Goal: Information Seeking & Learning: Learn about a topic

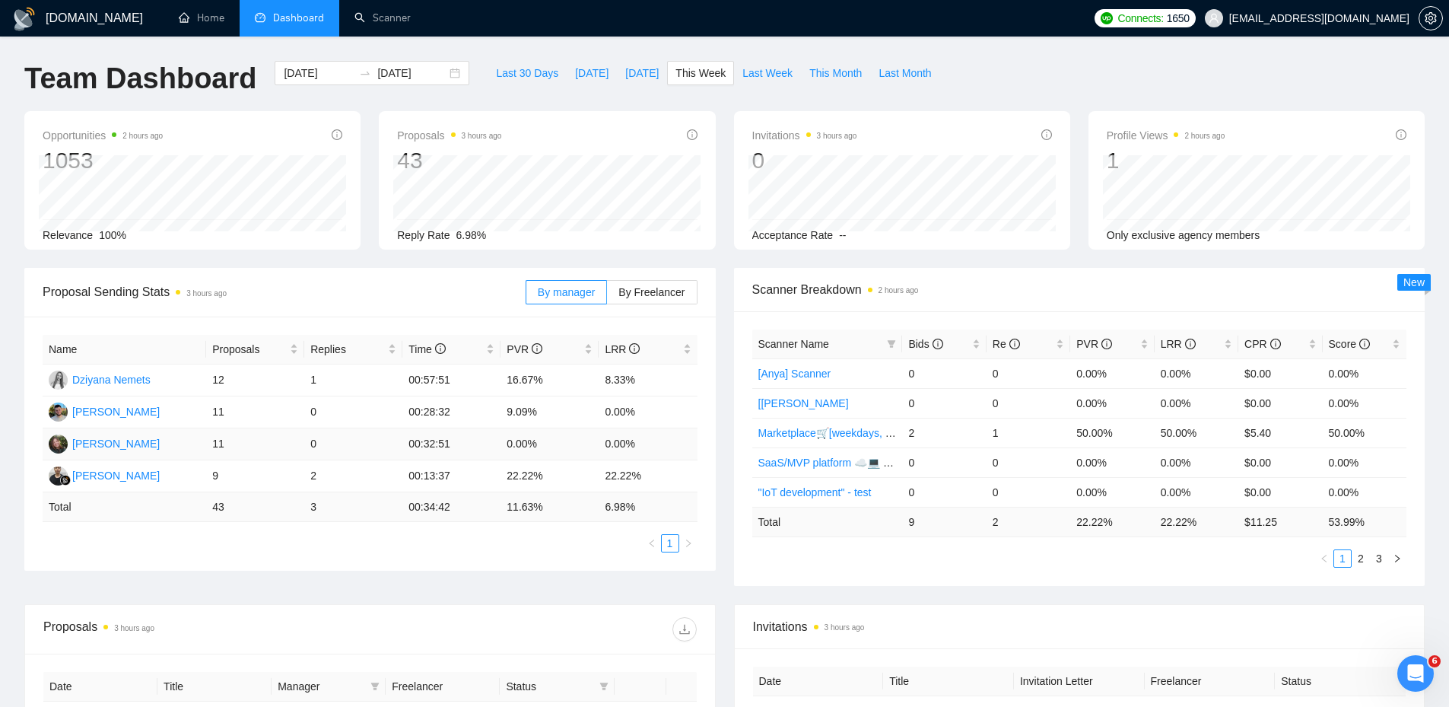
click at [397, 442] on td "0" at bounding box center [353, 444] width 98 height 32
click at [667, 76] on button "This Week" at bounding box center [700, 73] width 67 height 24
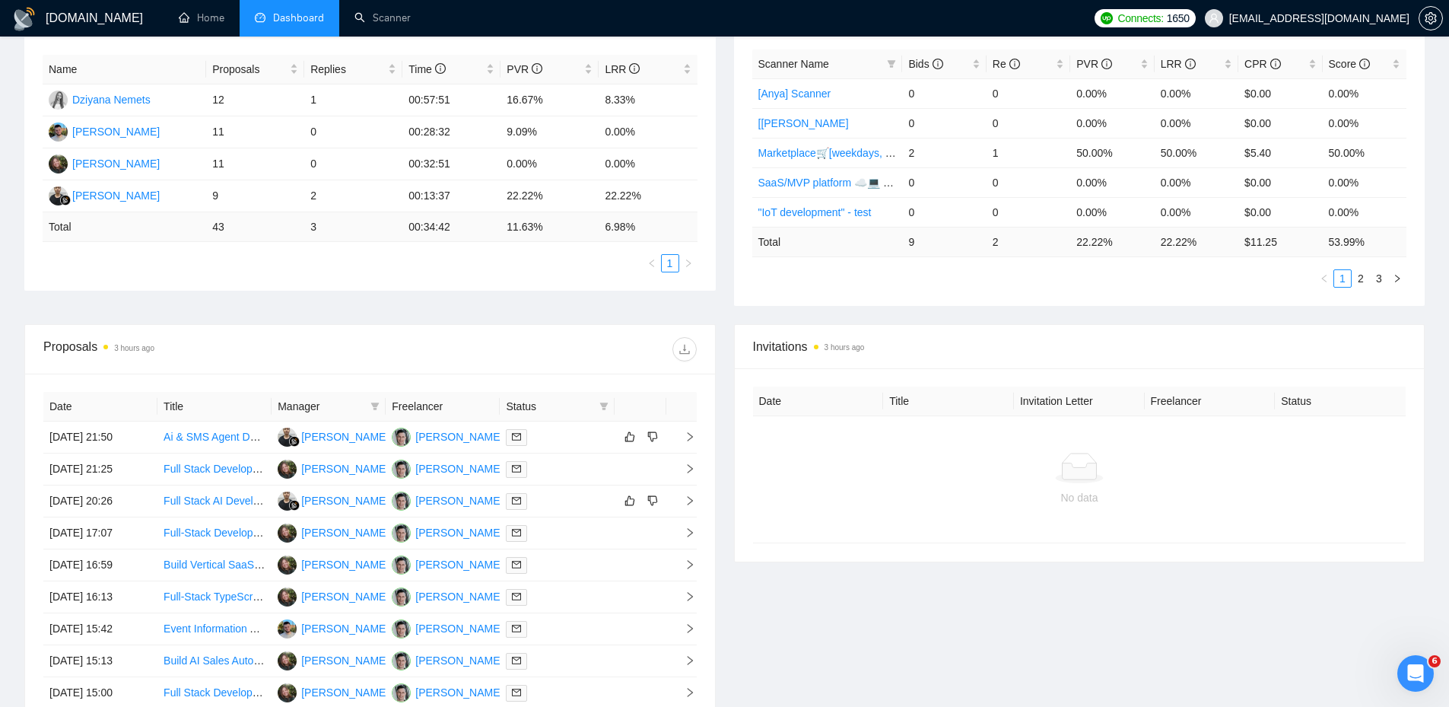
scroll to position [499, 0]
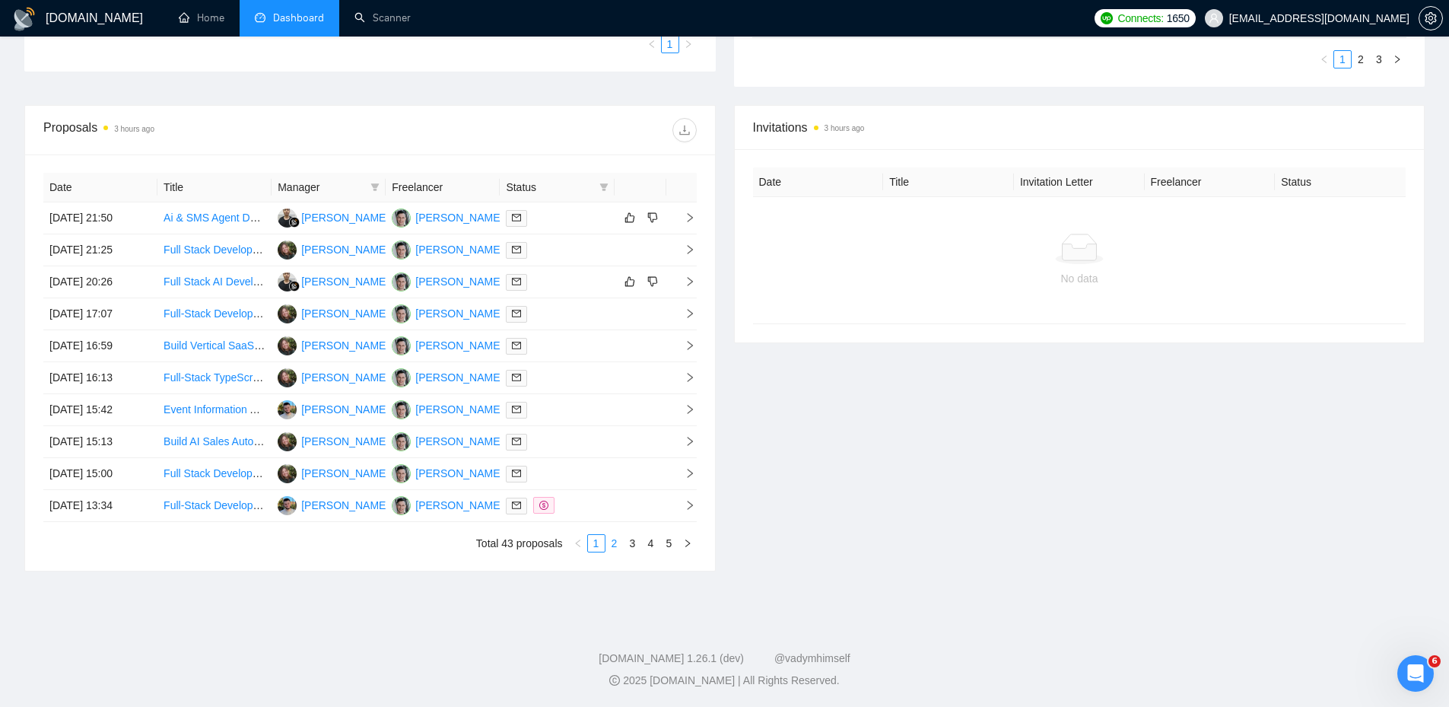
click at [612, 541] on link "2" at bounding box center [614, 543] width 17 height 17
click at [638, 542] on link "3" at bounding box center [632, 543] width 17 height 17
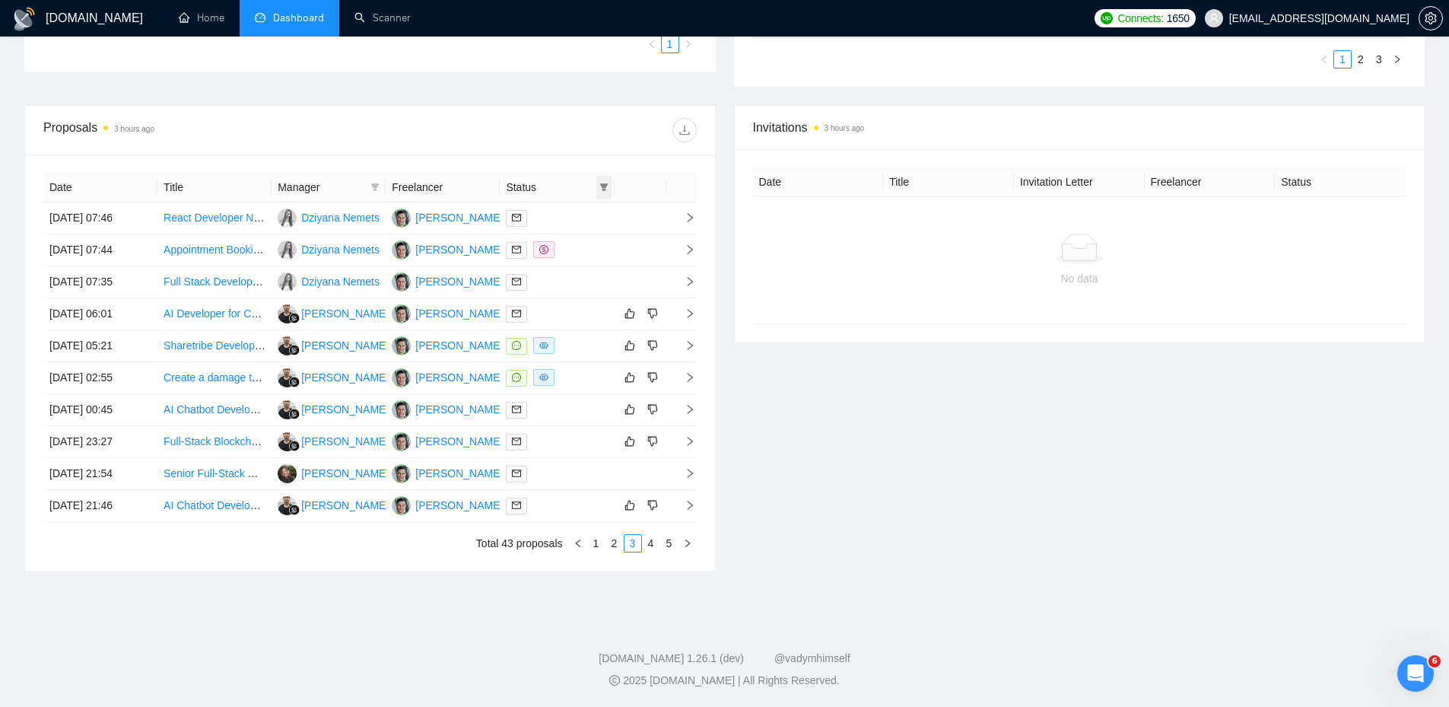
click at [604, 183] on icon "filter" at bounding box center [603, 187] width 9 height 9
click at [570, 210] on span "Chat" at bounding box center [565, 216] width 73 height 17
checkbox input "true"
click at [565, 146] on div "Proposals 3 hours ago" at bounding box center [369, 130] width 653 height 49
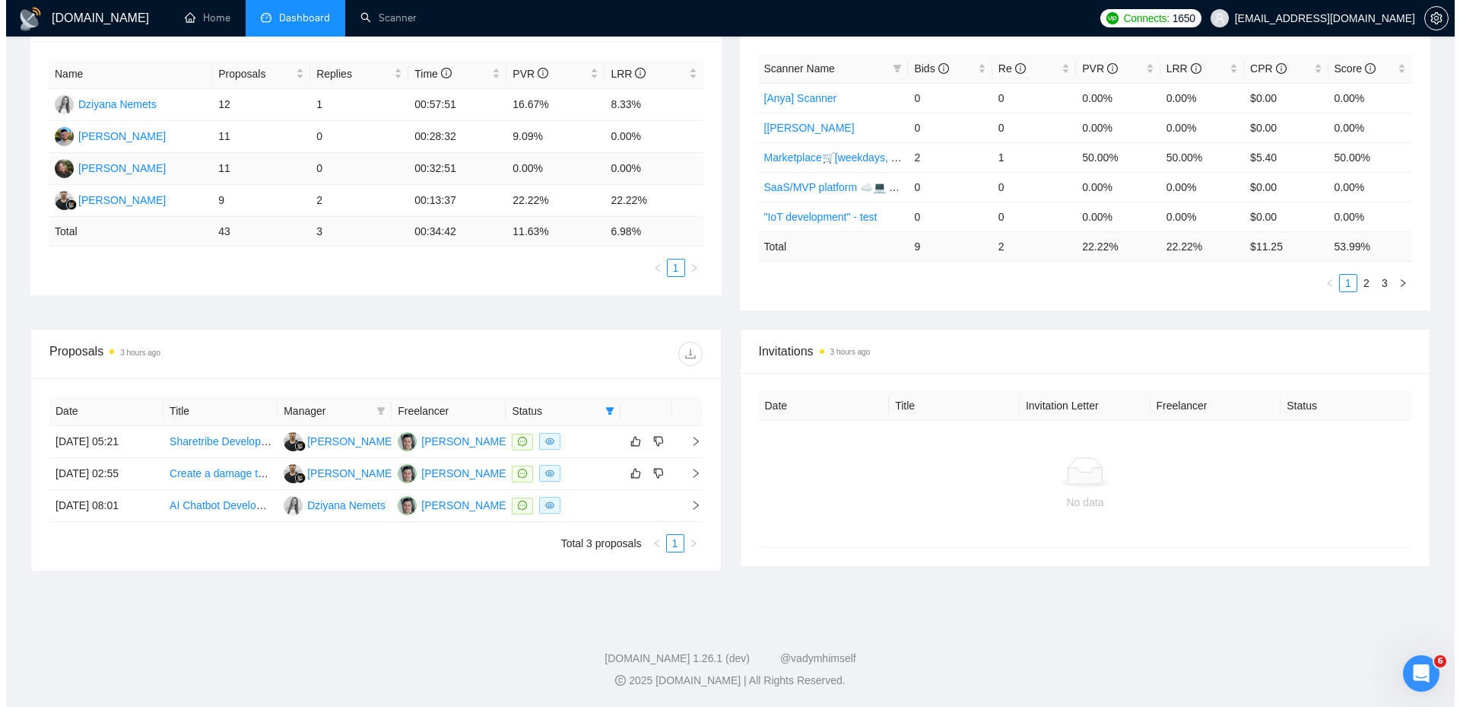
scroll to position [275, 0]
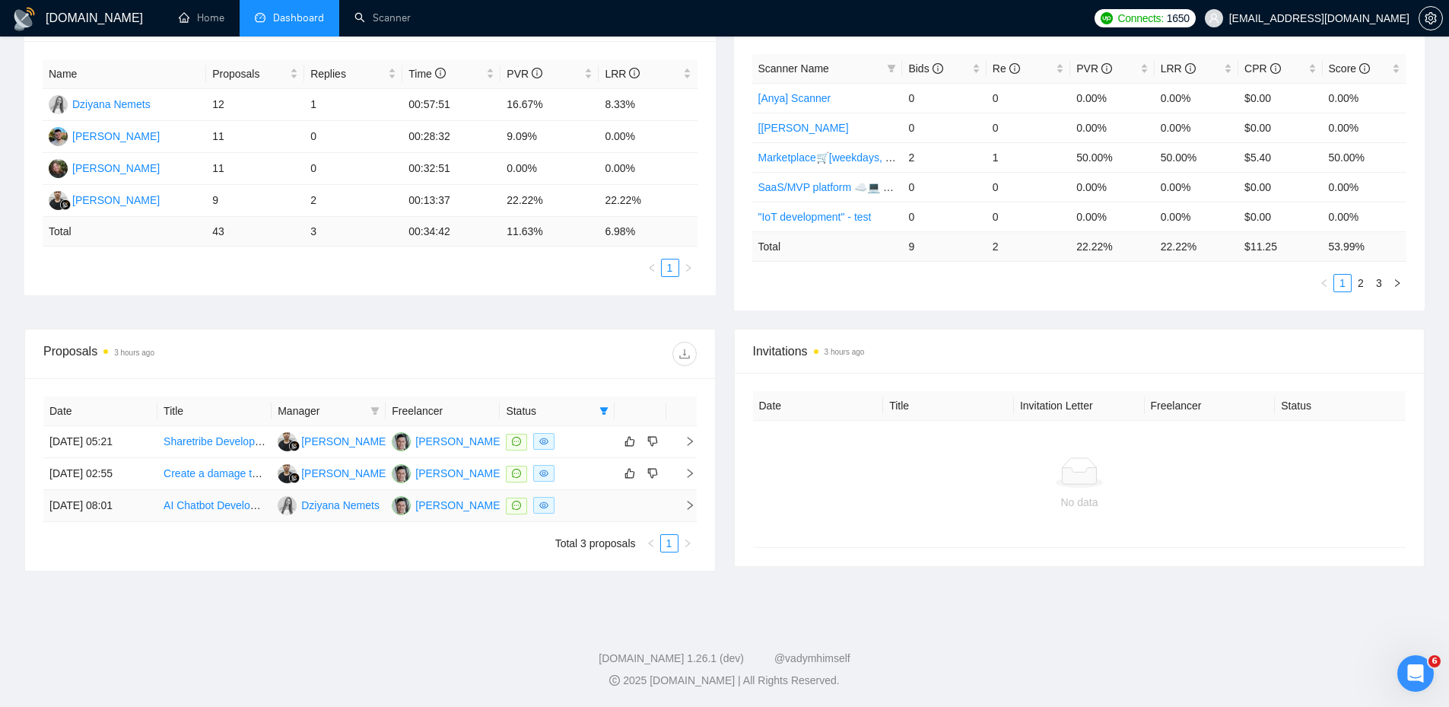
click at [581, 498] on div at bounding box center [557, 505] width 102 height 17
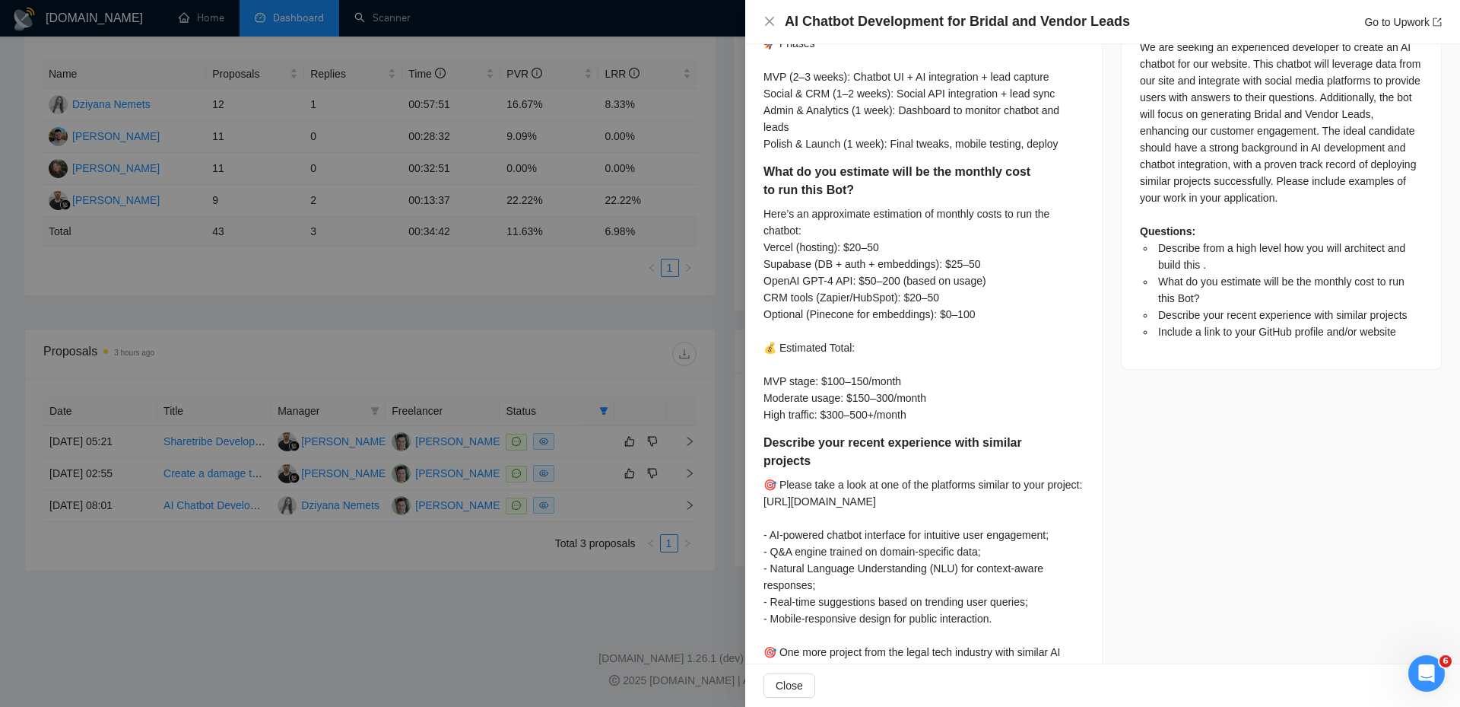
scroll to position [682, 0]
click at [767, 350] on div "Here’s an approximate estimation of monthly costs to run the chatbot: Vercel (h…" at bounding box center [924, 315] width 320 height 218
drag, startPoint x: 863, startPoint y: 342, endPoint x: 768, endPoint y: 349, distance: 95.3
click at [768, 349] on div "Here’s an approximate estimation of monthly costs to run the chatbot: Vercel (h…" at bounding box center [924, 315] width 320 height 218
copy div "💰 Estimated Total:"
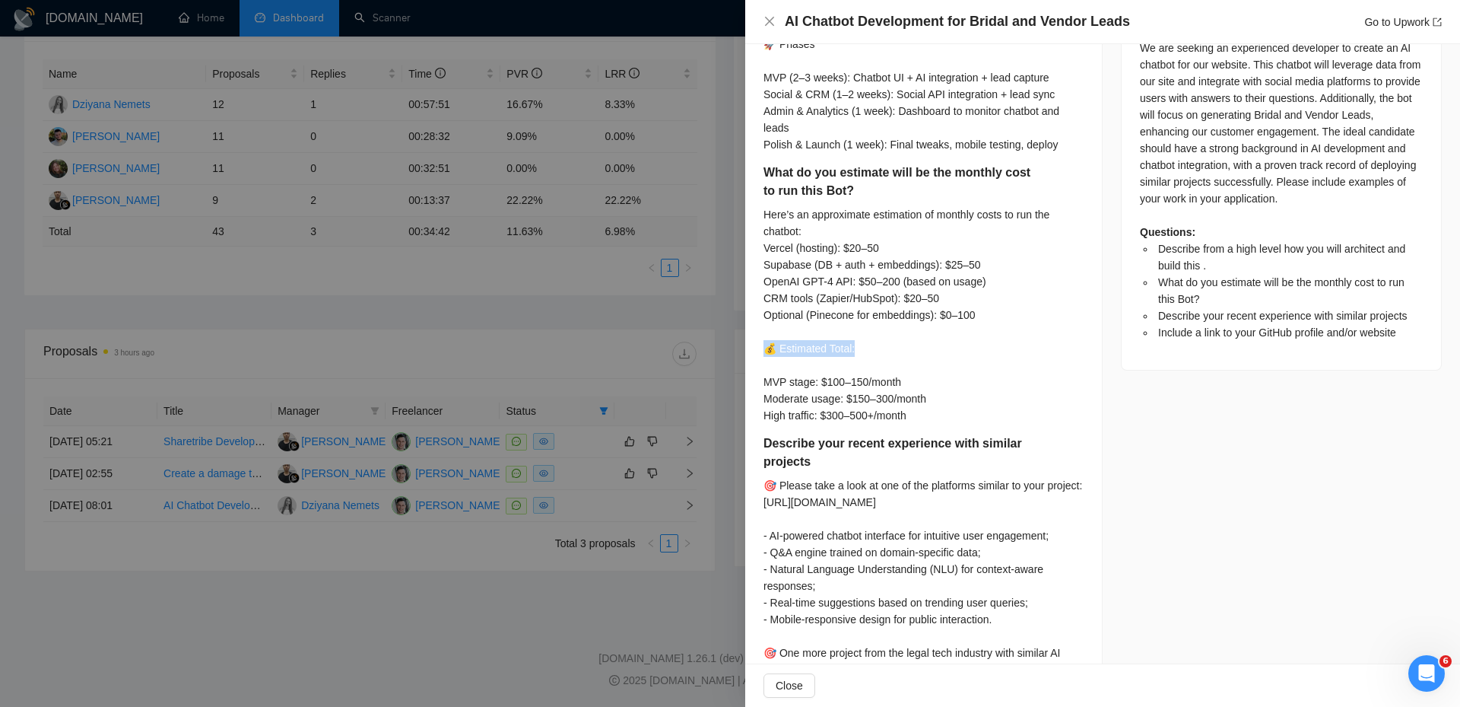
click at [770, 349] on div "Here’s an approximate estimation of monthly costs to run the chatbot: Vercel (h…" at bounding box center [924, 315] width 320 height 218
drag, startPoint x: 774, startPoint y: 348, endPoint x: 765, endPoint y: 348, distance: 9.1
click at [765, 348] on div "Here’s an approximate estimation of monthly costs to run the chatbot: Vercel (h…" at bounding box center [924, 315] width 320 height 218
drag, startPoint x: 775, startPoint y: 348, endPoint x: 773, endPoint y: 333, distance: 14.6
click at [773, 333] on div "Here’s an approximate estimation of monthly costs to run the chatbot: Vercel (h…" at bounding box center [924, 315] width 320 height 218
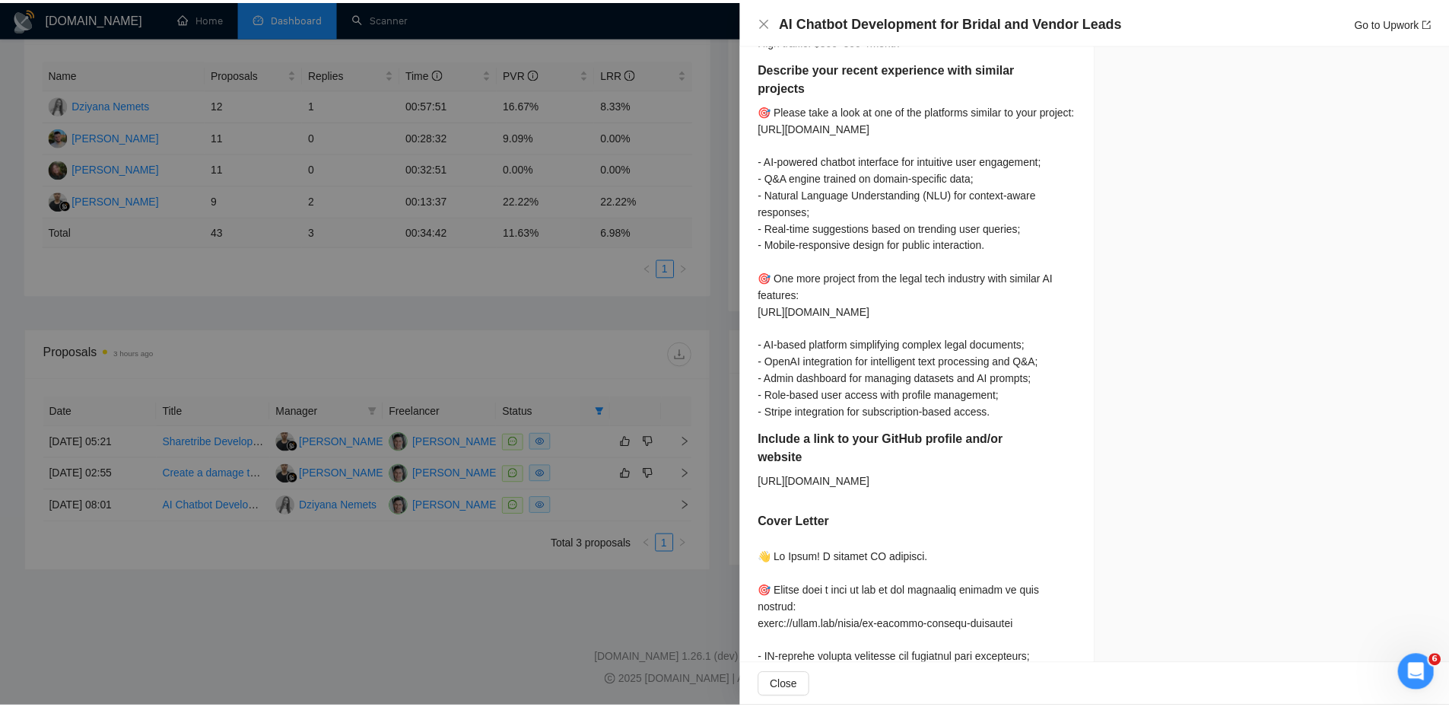
scroll to position [1291, 0]
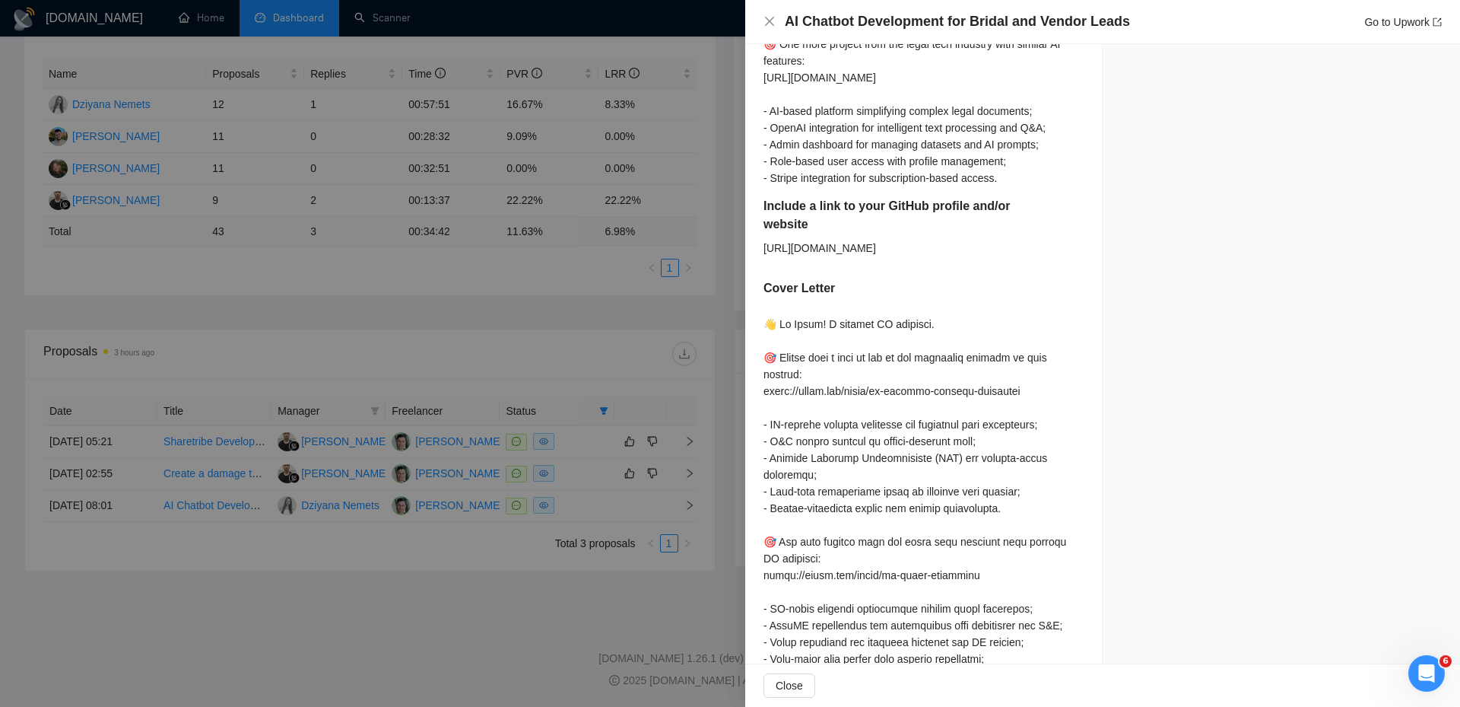
click at [442, 274] on div at bounding box center [730, 353] width 1460 height 707
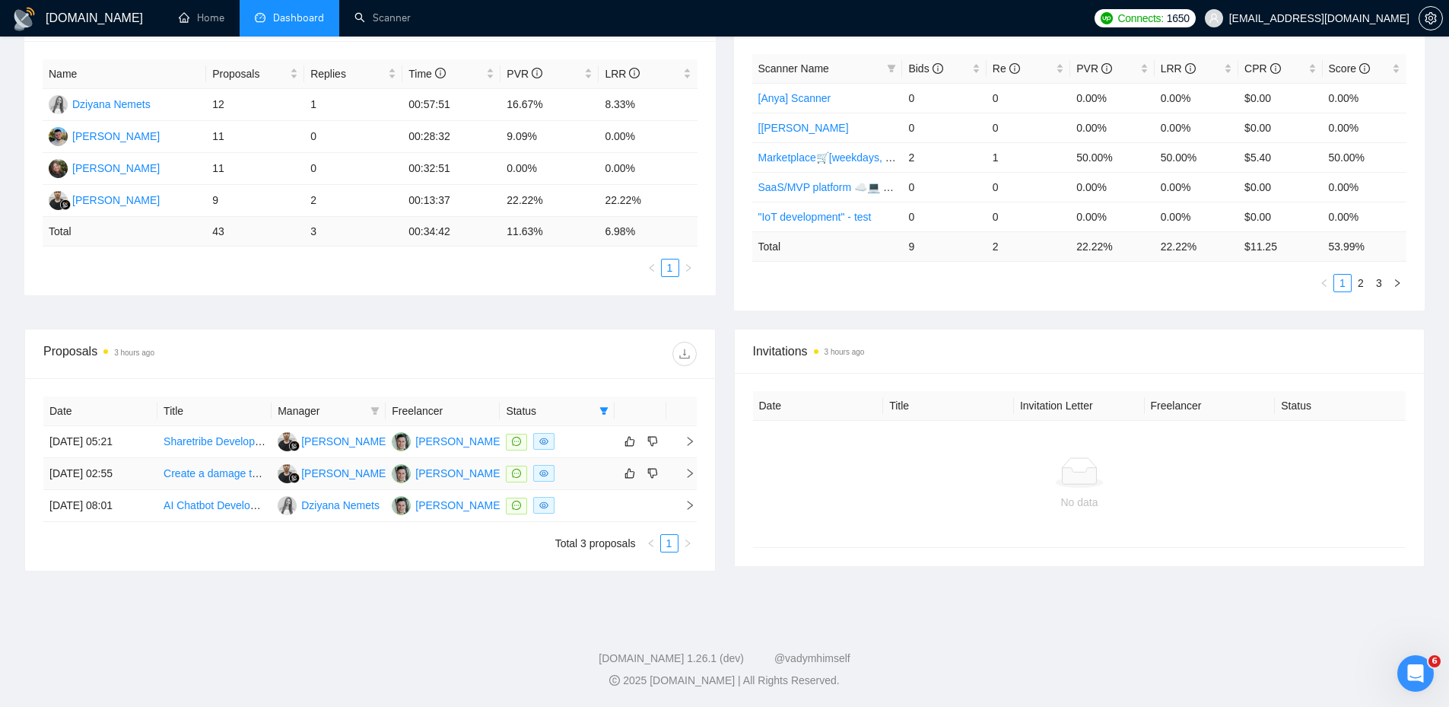
click at [589, 468] on div at bounding box center [557, 473] width 102 height 17
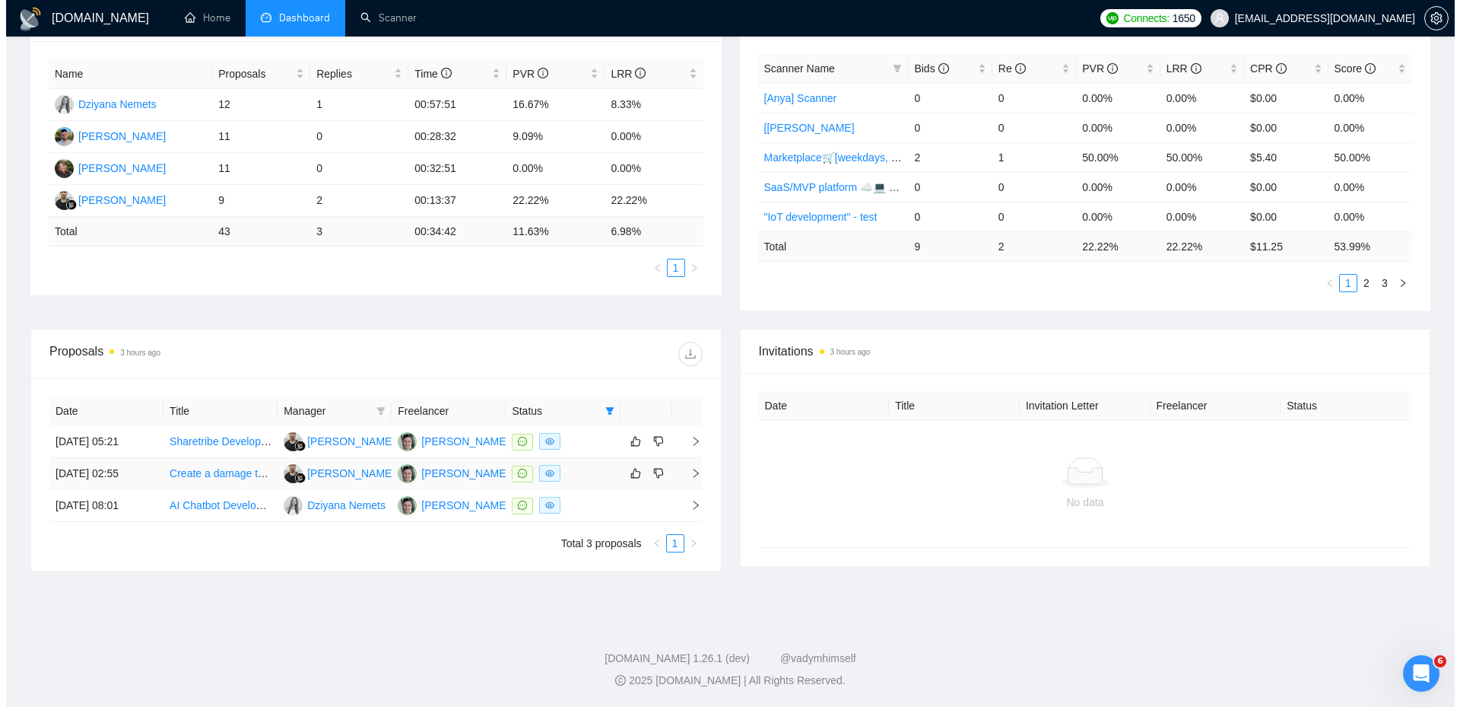
scroll to position [262, 0]
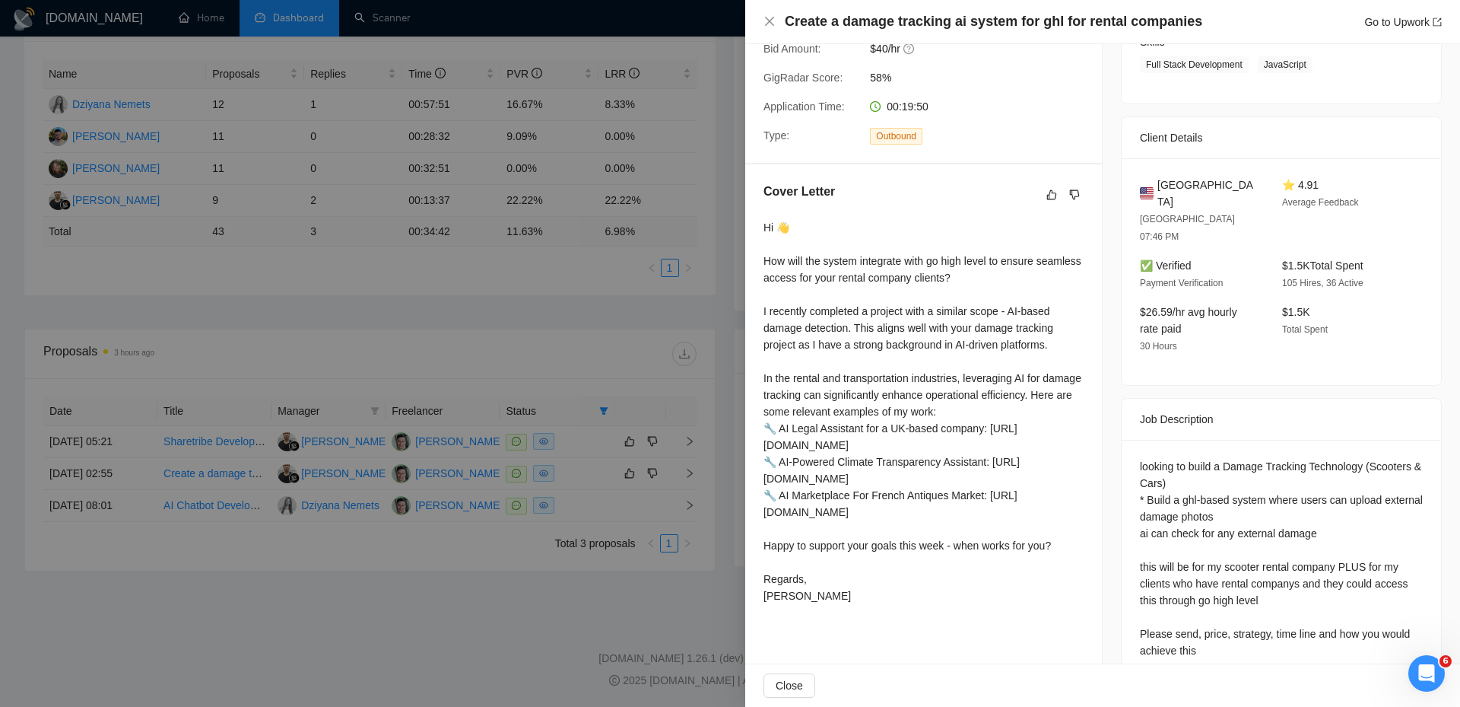
click at [588, 448] on div at bounding box center [730, 353] width 1460 height 707
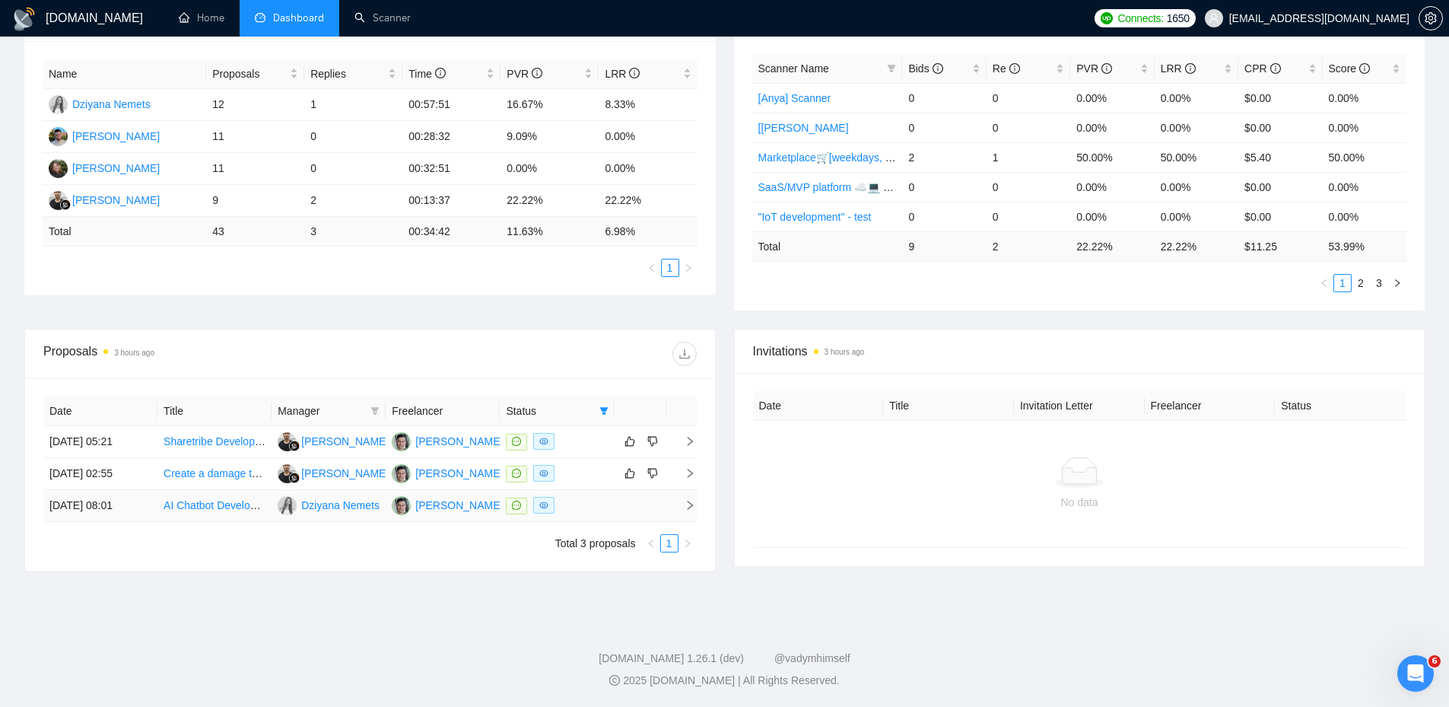
click at [570, 510] on div at bounding box center [557, 505] width 102 height 17
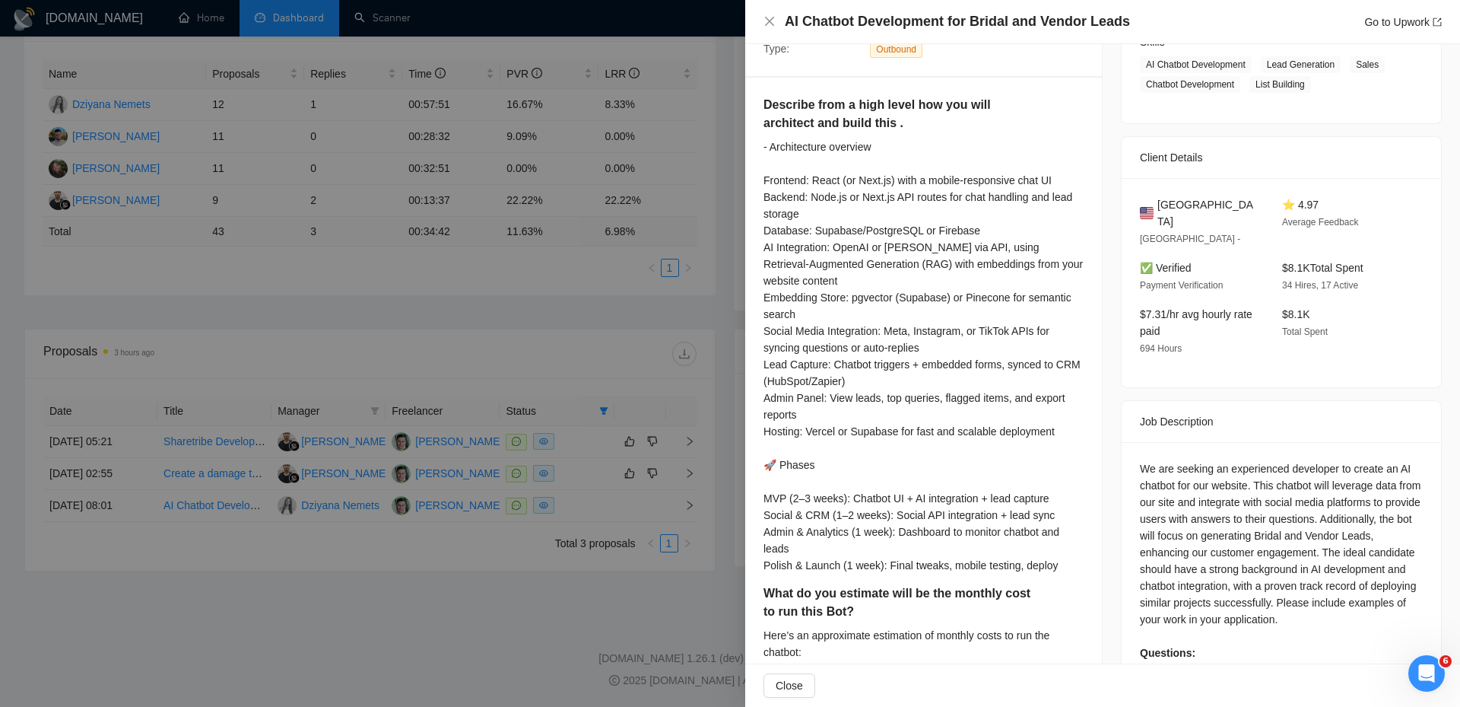
click at [481, 548] on div at bounding box center [730, 353] width 1460 height 707
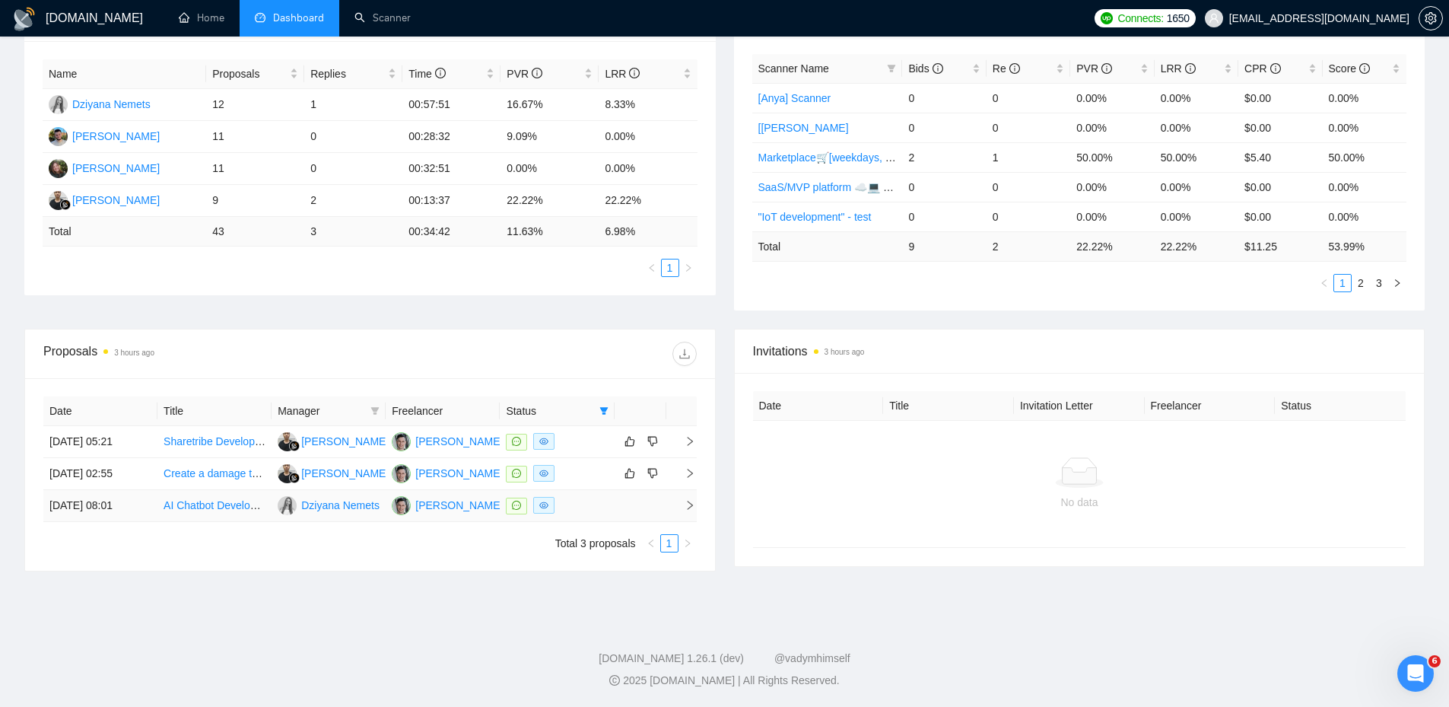
click at [585, 507] on div at bounding box center [557, 505] width 102 height 17
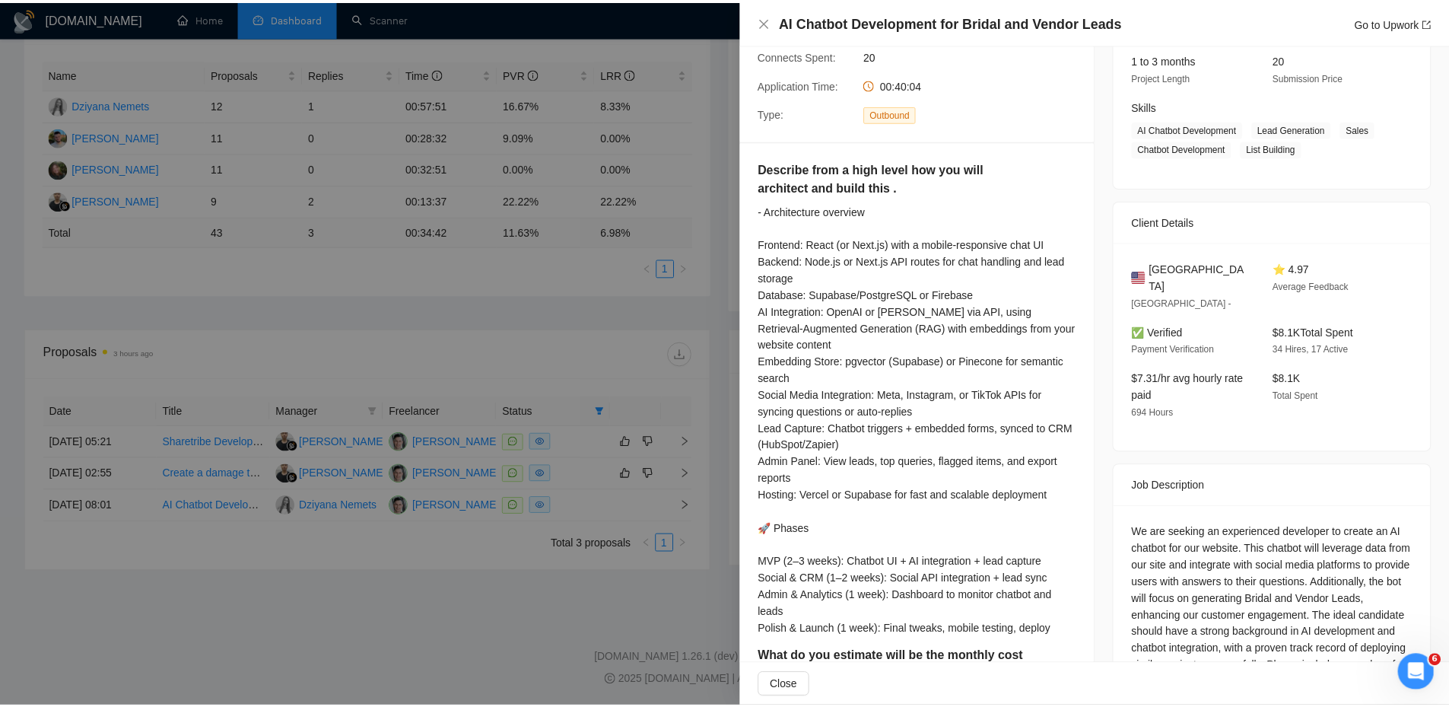
scroll to position [110, 0]
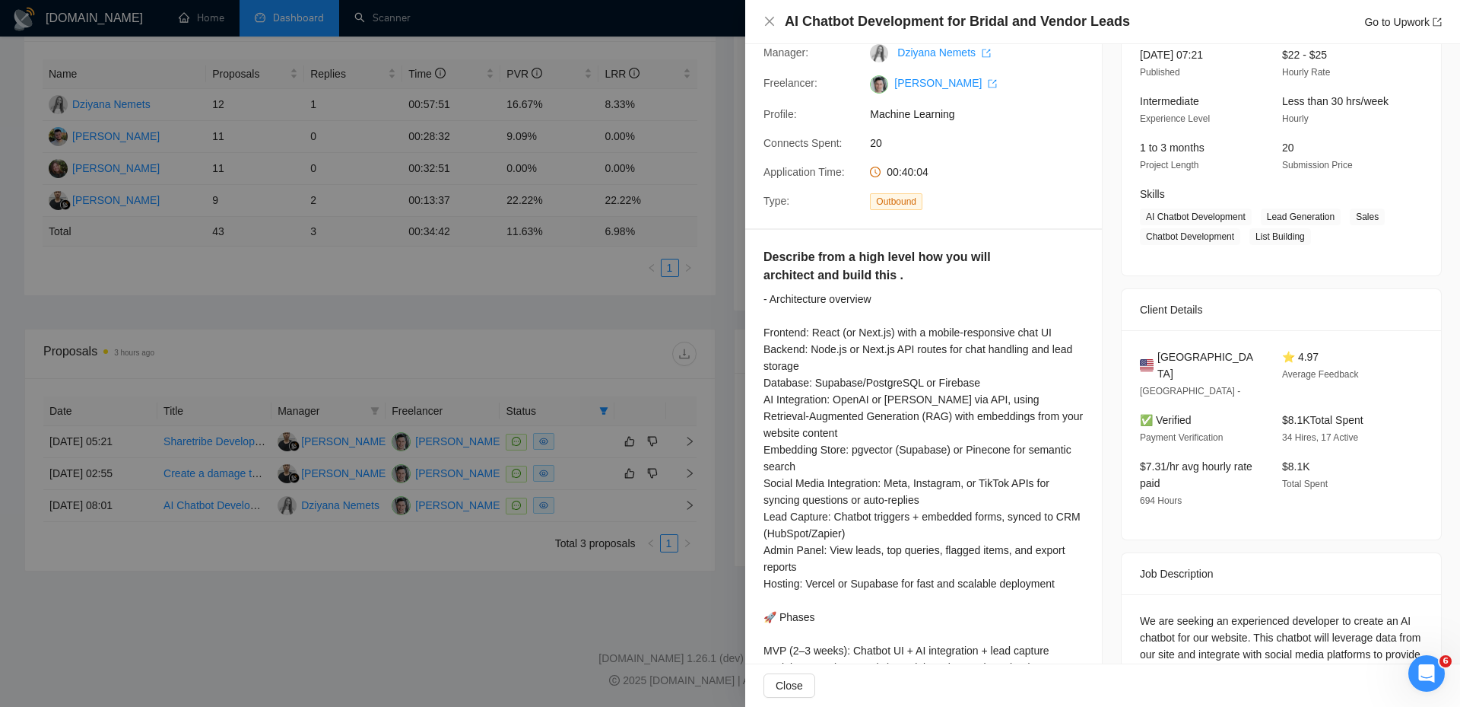
click at [621, 280] on div at bounding box center [730, 353] width 1460 height 707
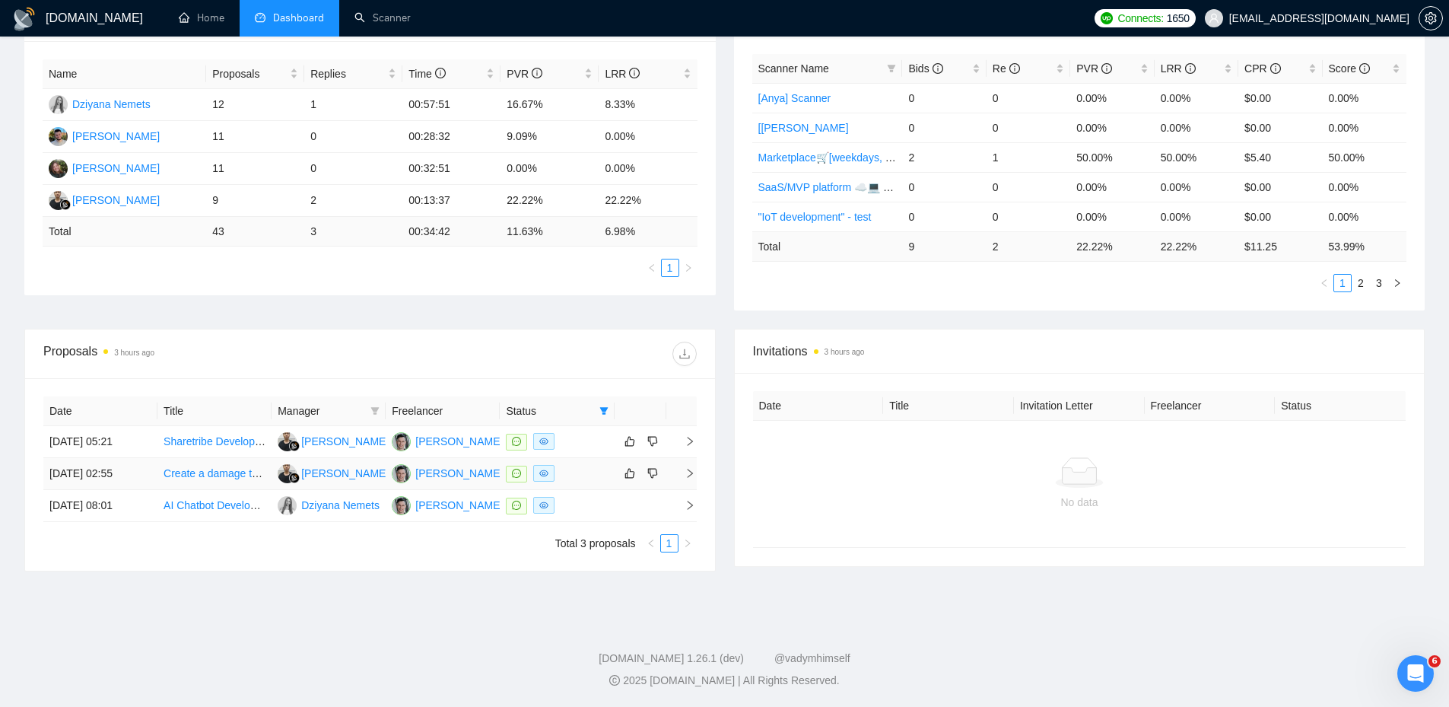
click at [589, 467] on div at bounding box center [557, 473] width 102 height 17
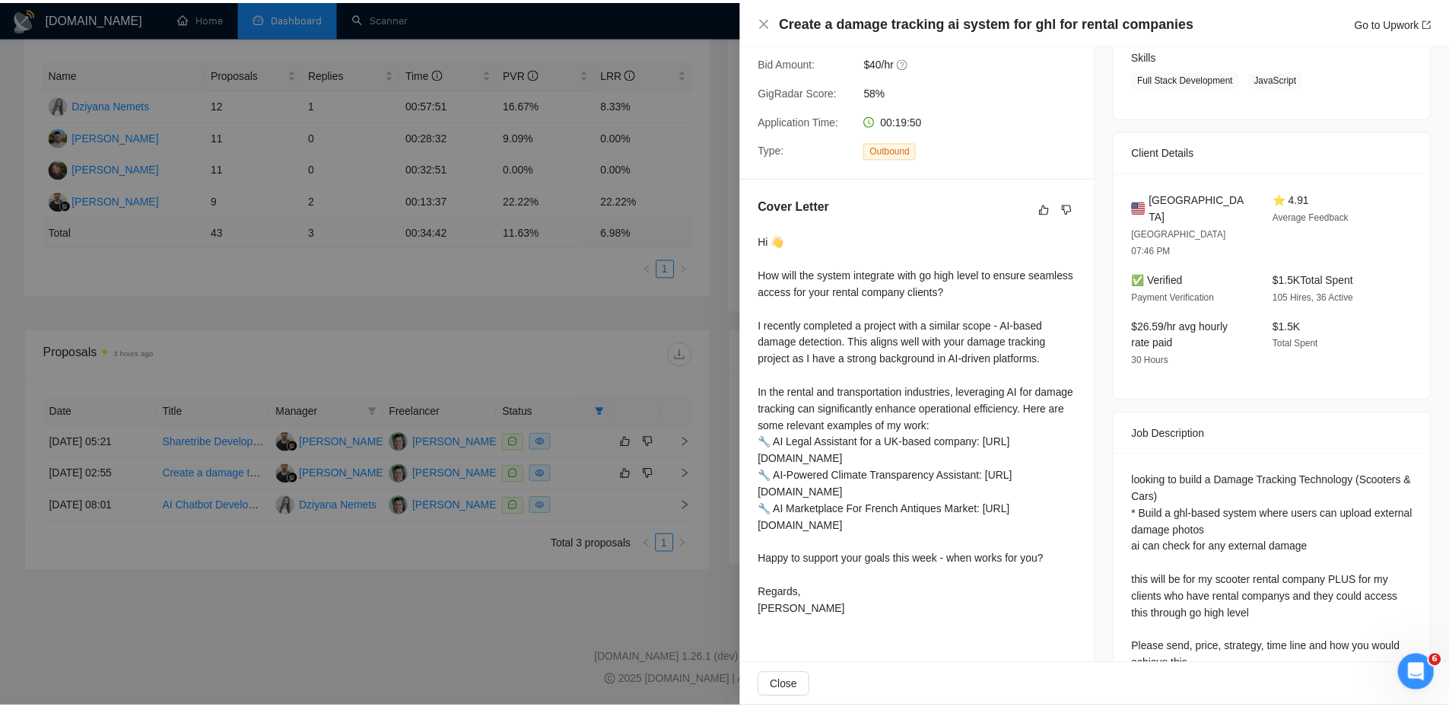
scroll to position [262, 0]
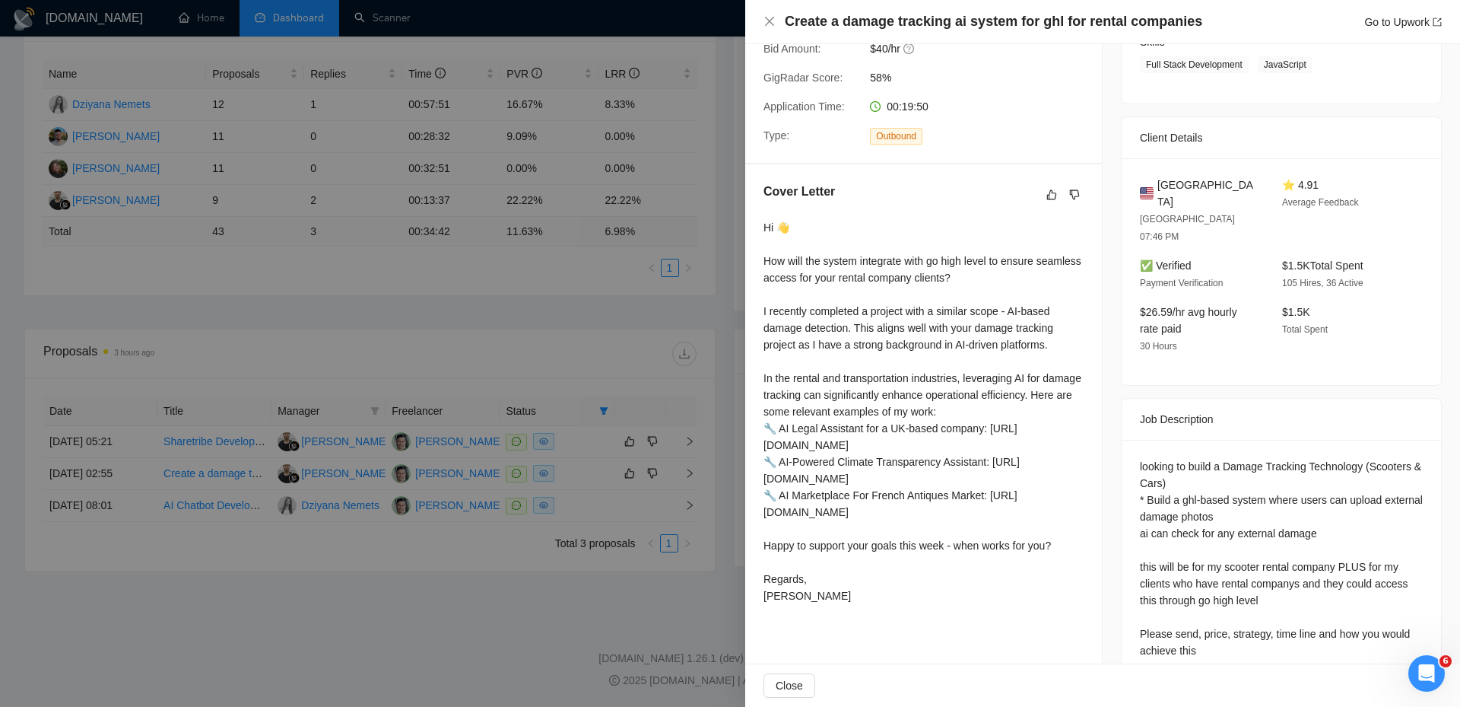
click at [375, 368] on div at bounding box center [730, 353] width 1460 height 707
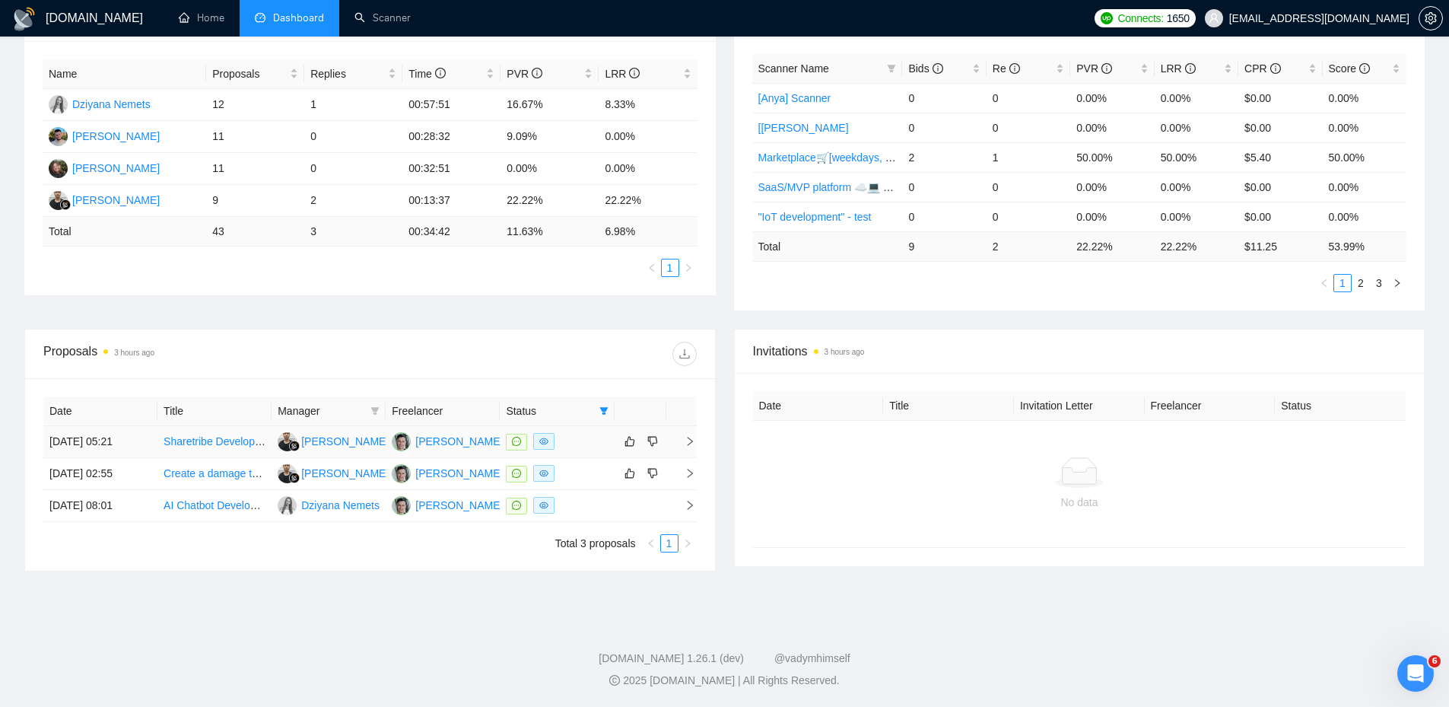
click at [583, 444] on div at bounding box center [557, 441] width 102 height 17
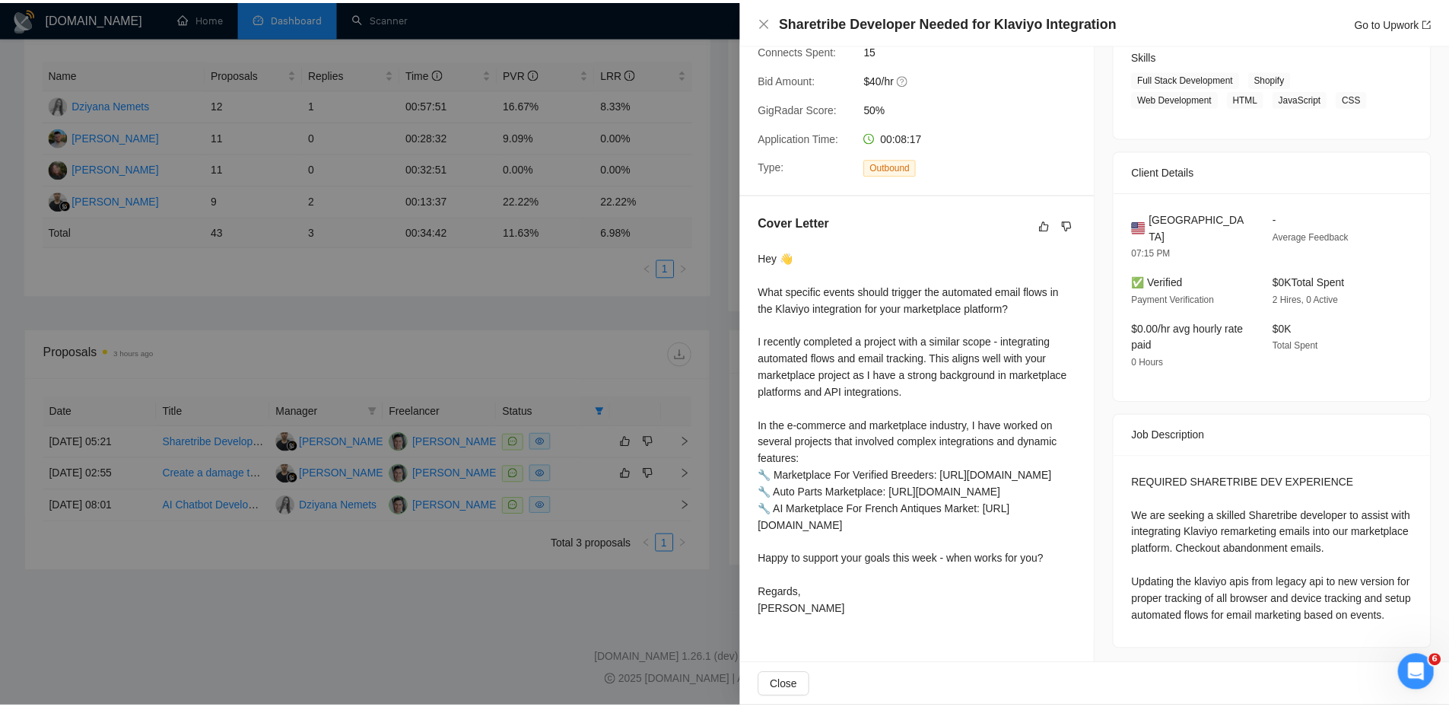
scroll to position [259, 0]
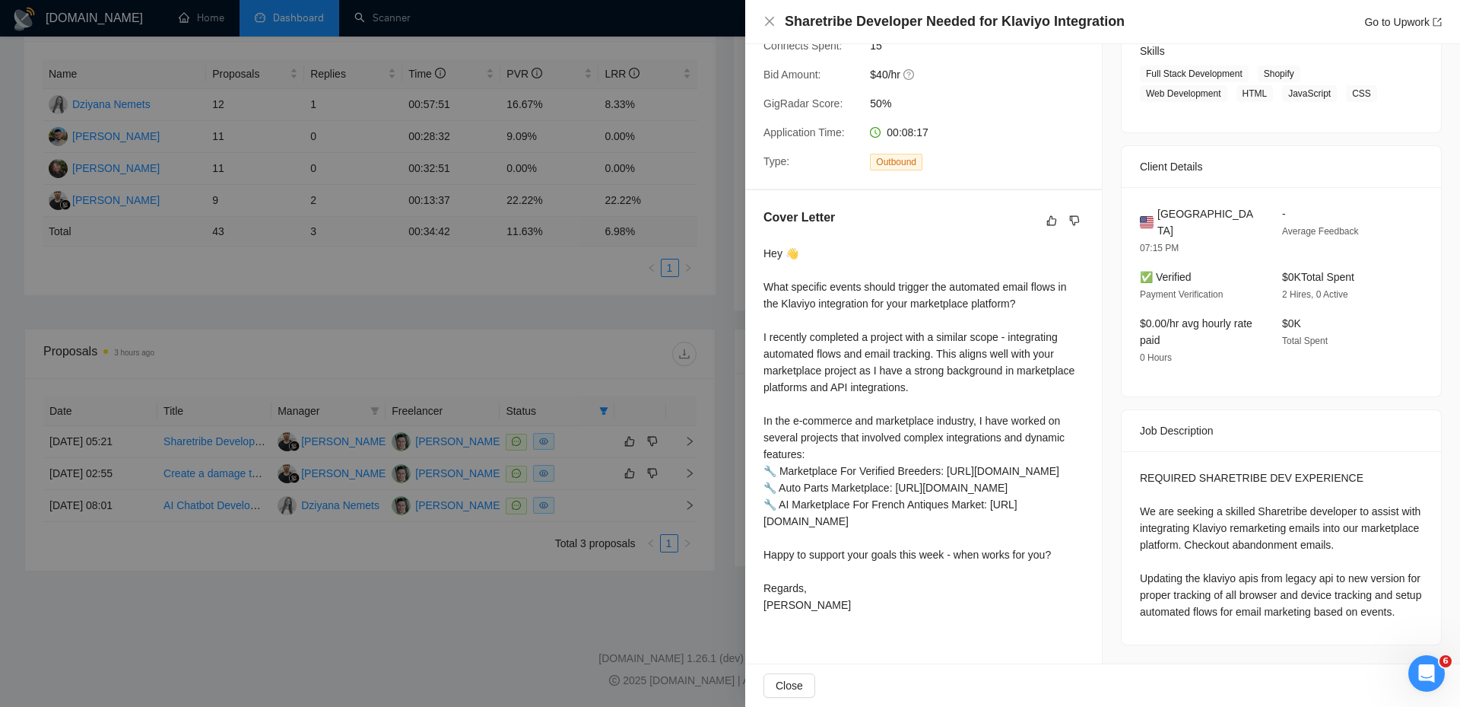
click at [644, 352] on div at bounding box center [730, 353] width 1460 height 707
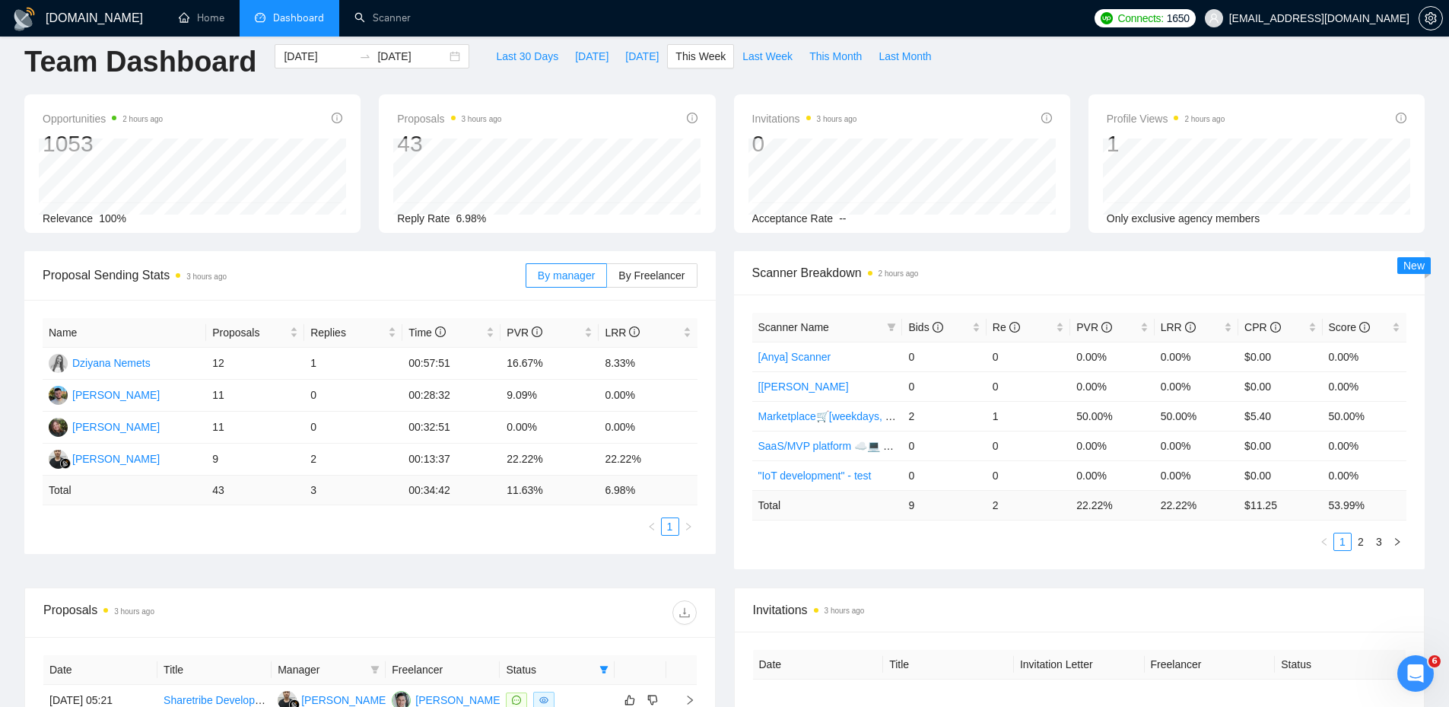
scroll to position [0, 0]
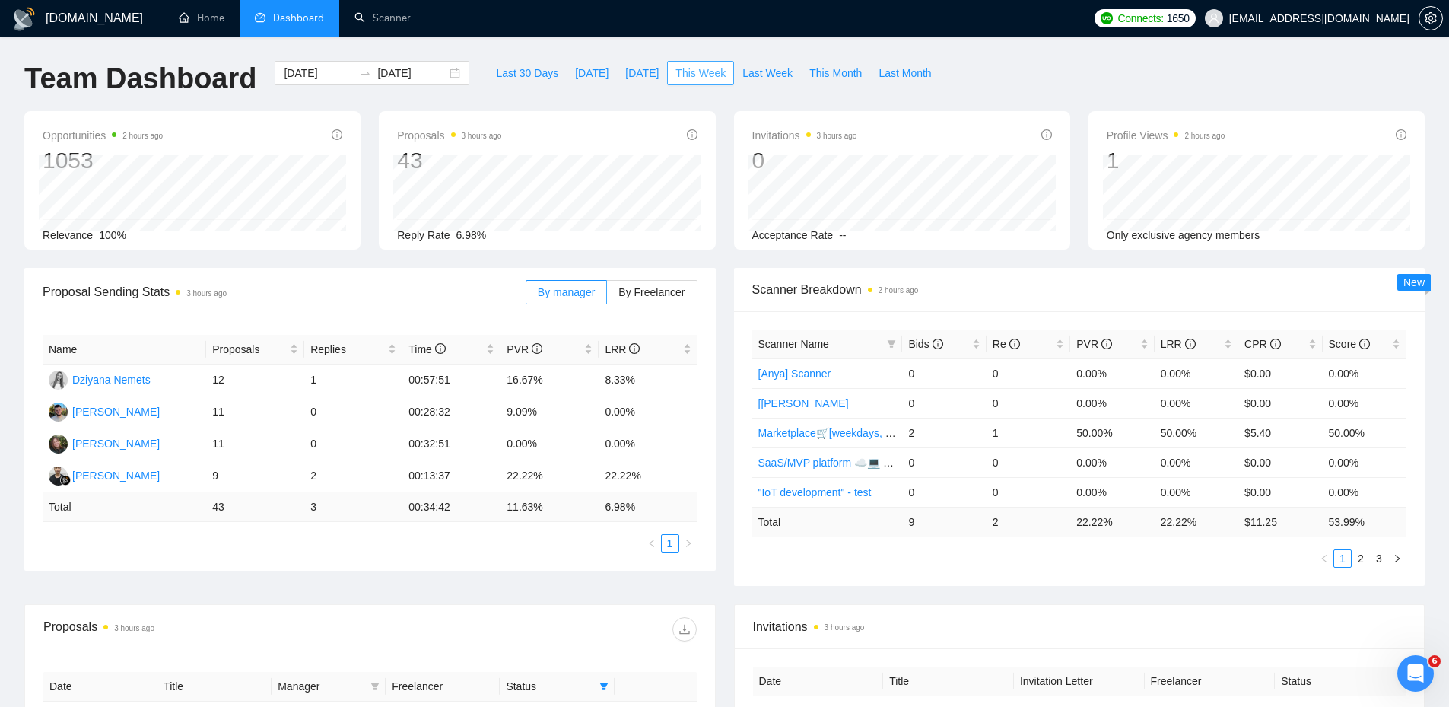
click at [699, 81] on button "This Week" at bounding box center [700, 73] width 67 height 24
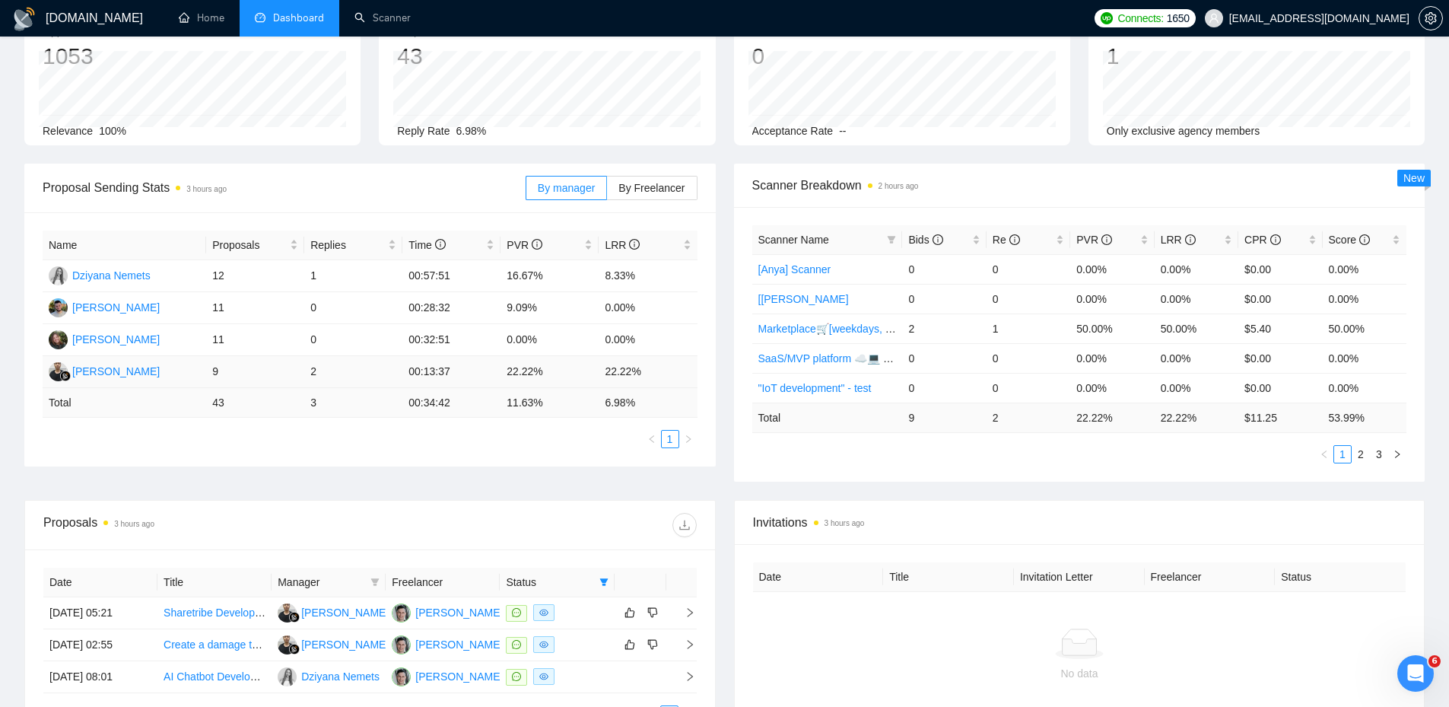
scroll to position [275, 0]
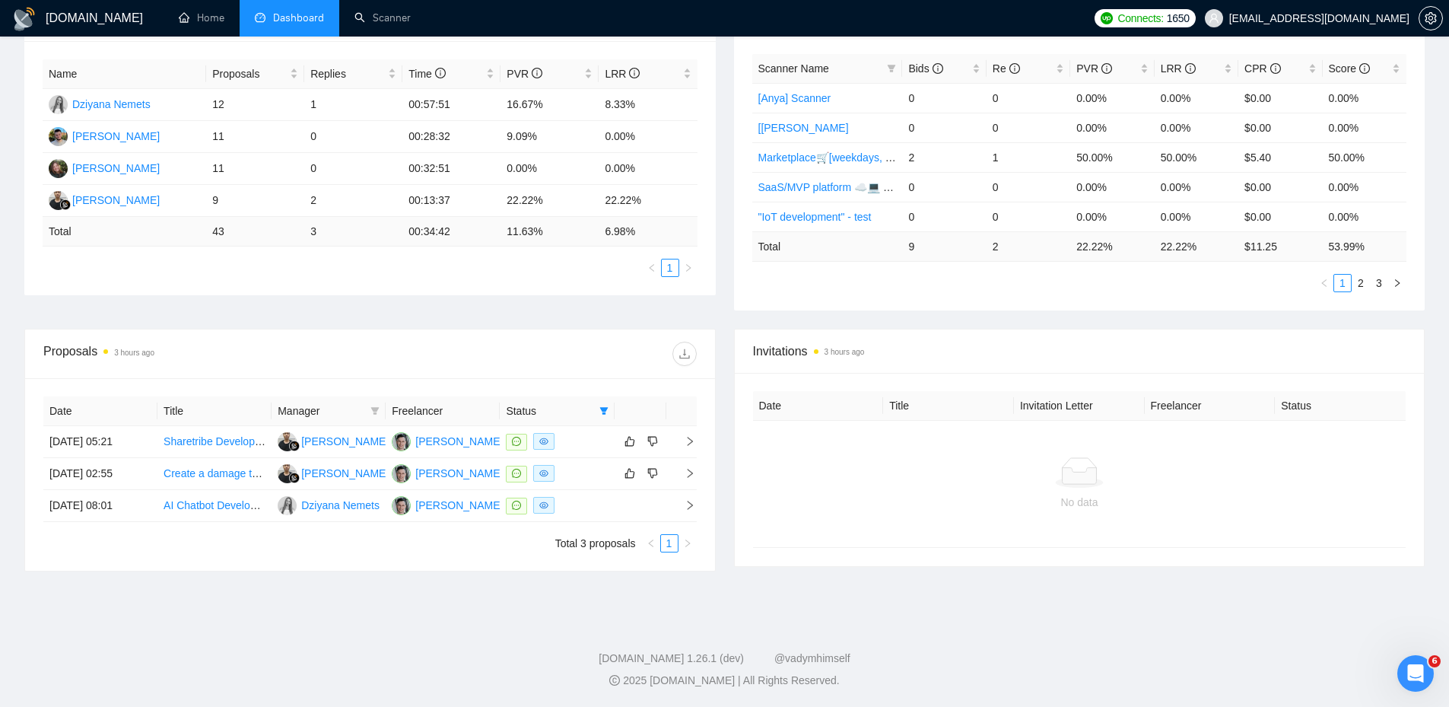
click at [679, 545] on ul "Total 3 proposals 1" at bounding box center [369, 543] width 653 height 18
click at [612, 519] on td at bounding box center [557, 506] width 114 height 32
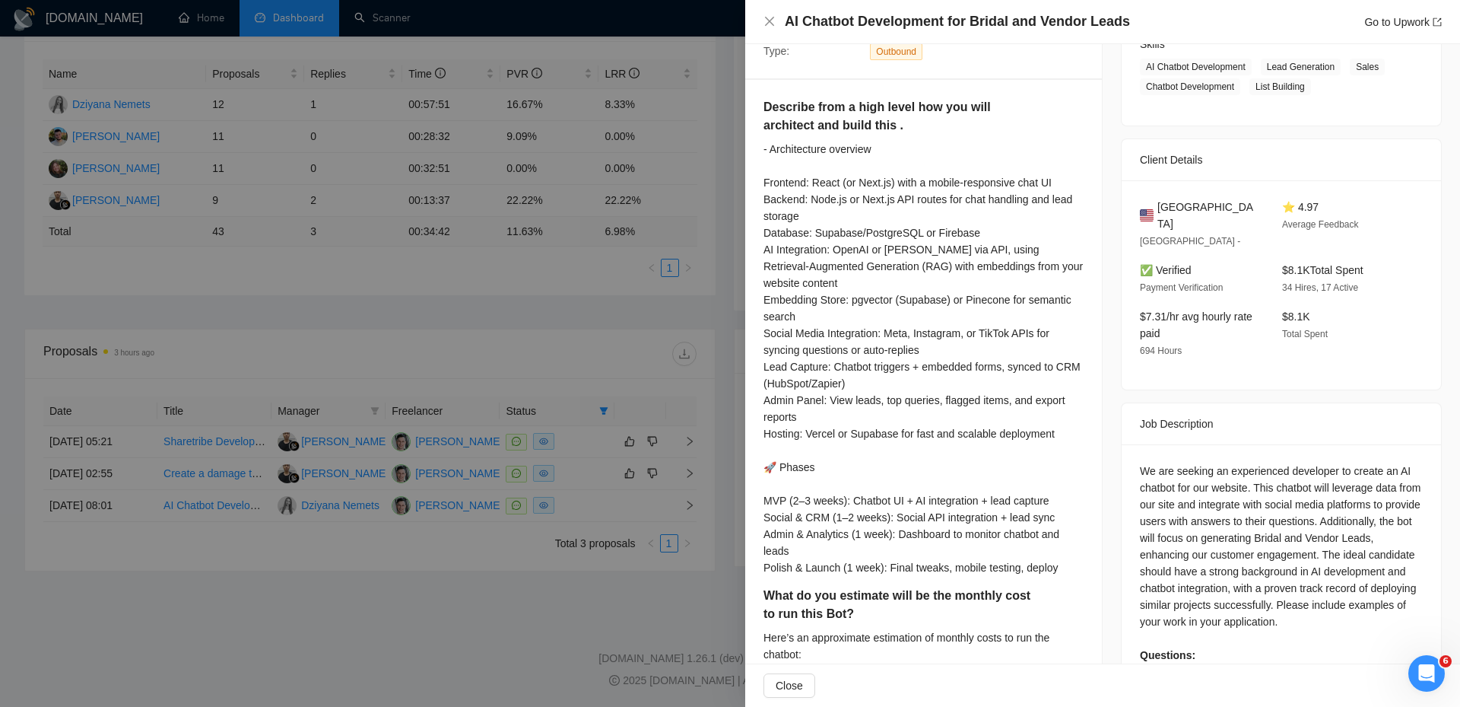
click at [609, 507] on div at bounding box center [730, 353] width 1460 height 707
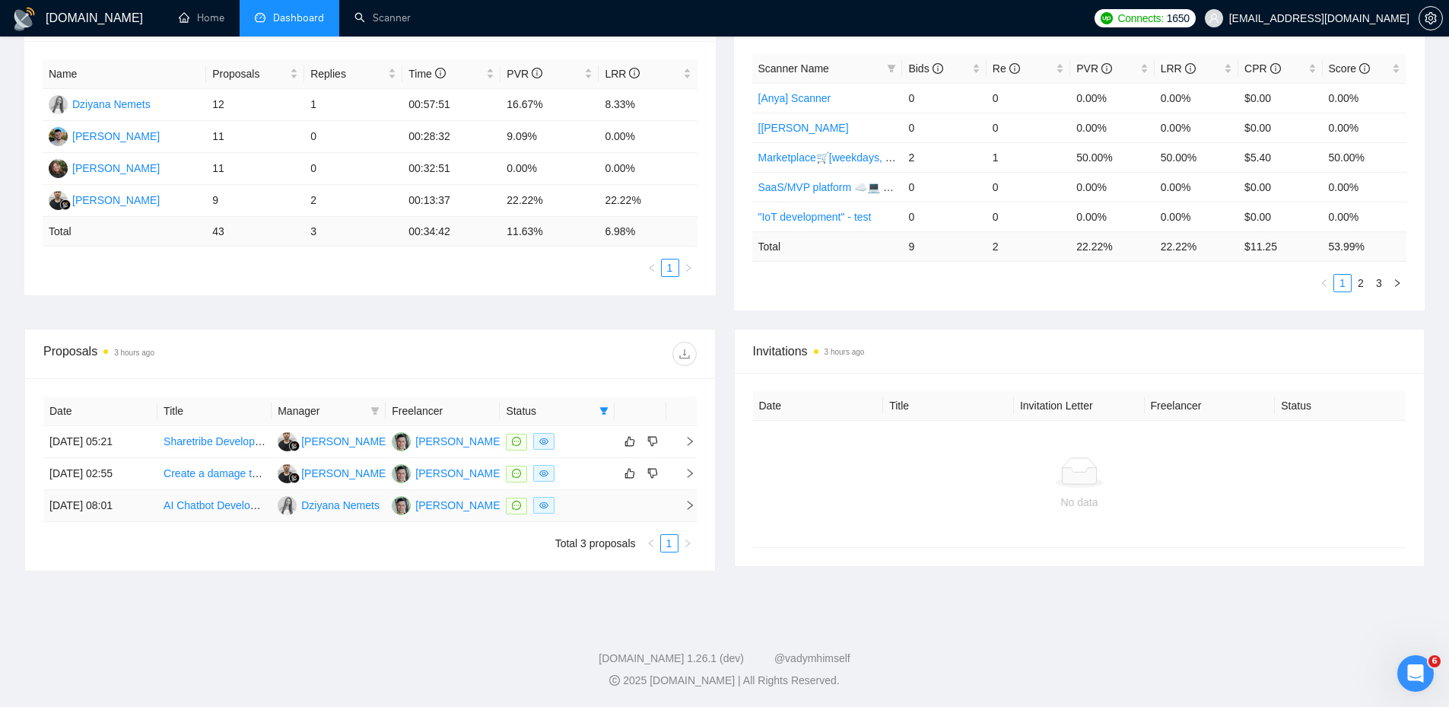
click at [604, 501] on div at bounding box center [557, 505] width 102 height 17
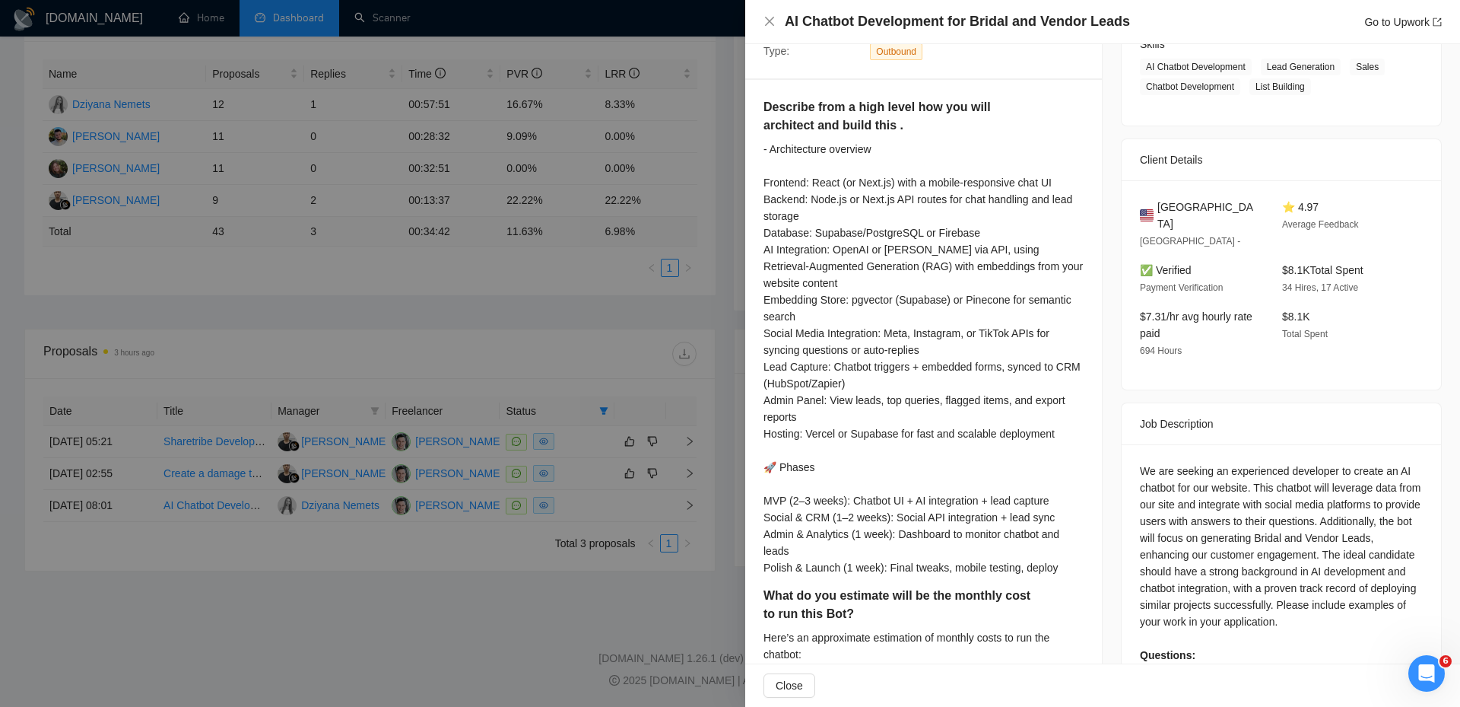
click at [630, 510] on div at bounding box center [730, 353] width 1460 height 707
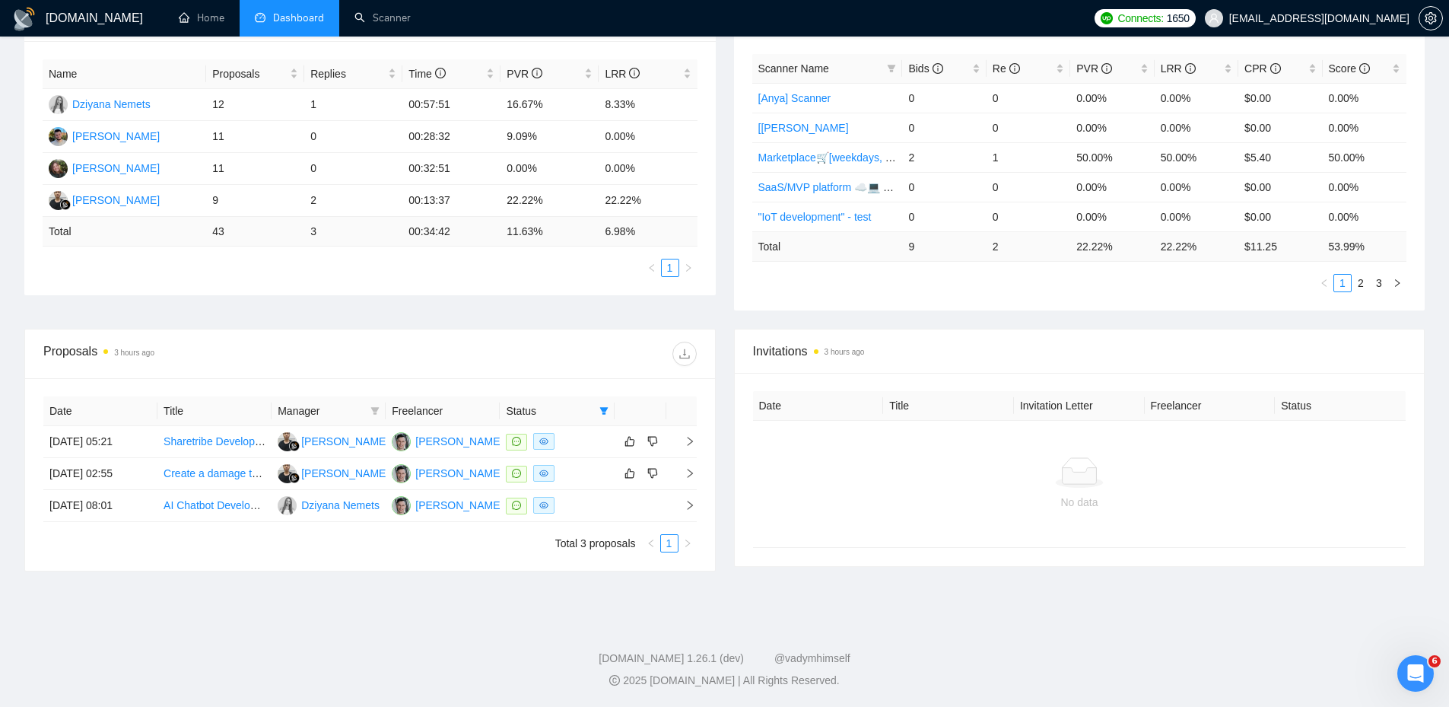
click at [608, 275] on ul "1" at bounding box center [370, 268] width 655 height 18
